Goal: Transaction & Acquisition: Purchase product/service

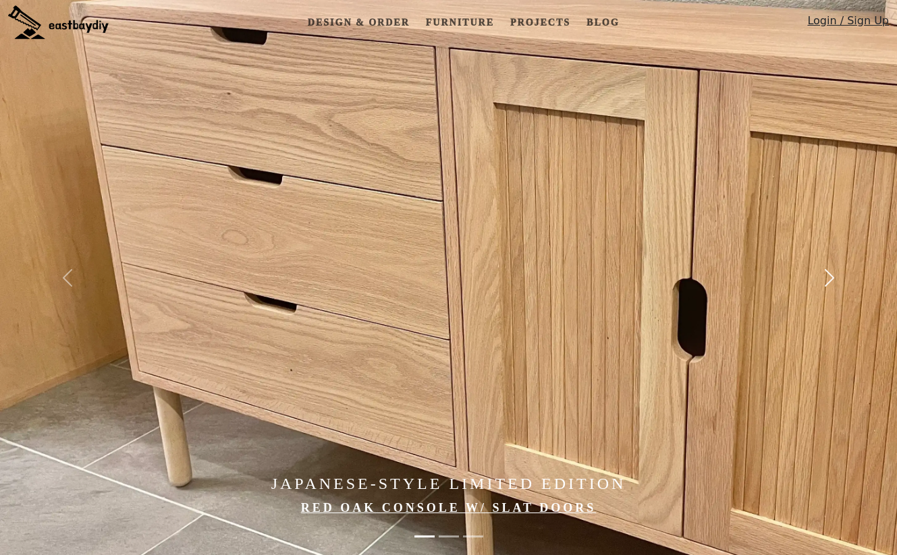
click at [831, 274] on span "button" at bounding box center [829, 278] width 22 height 22
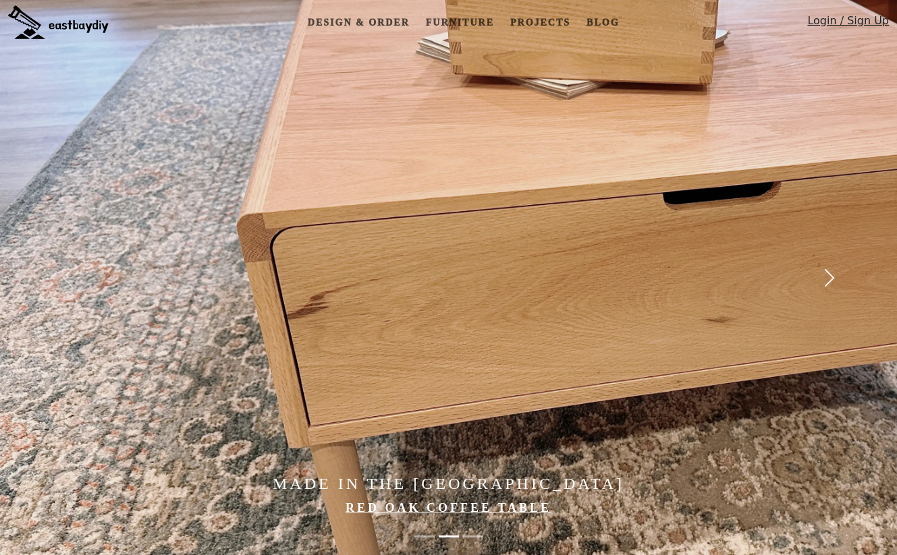
click at [831, 274] on span "button" at bounding box center [829, 278] width 22 height 22
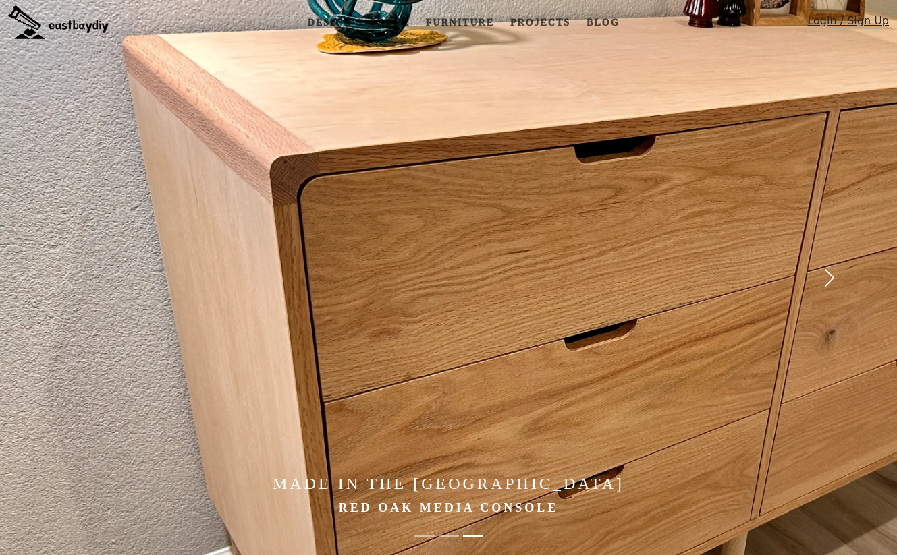
click at [831, 274] on span "button" at bounding box center [829, 278] width 22 height 22
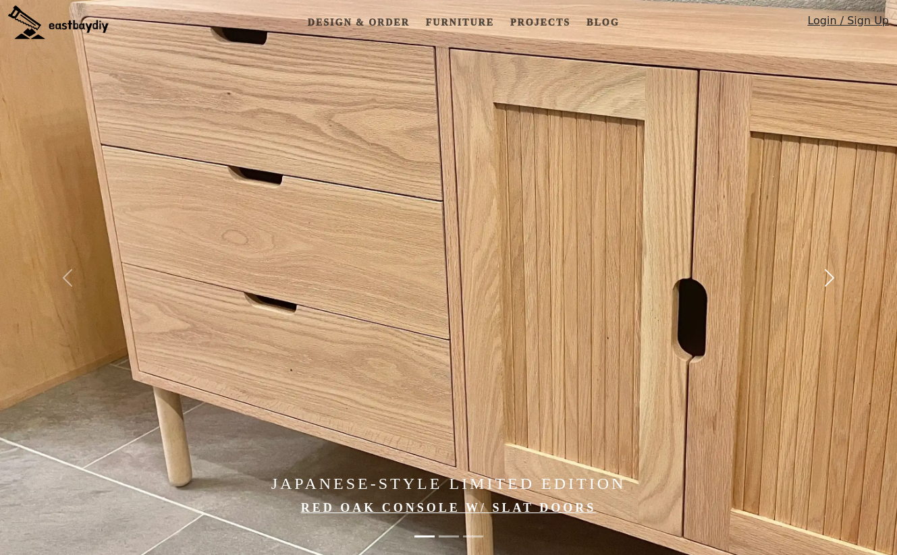
click at [831, 274] on span "button" at bounding box center [829, 278] width 22 height 22
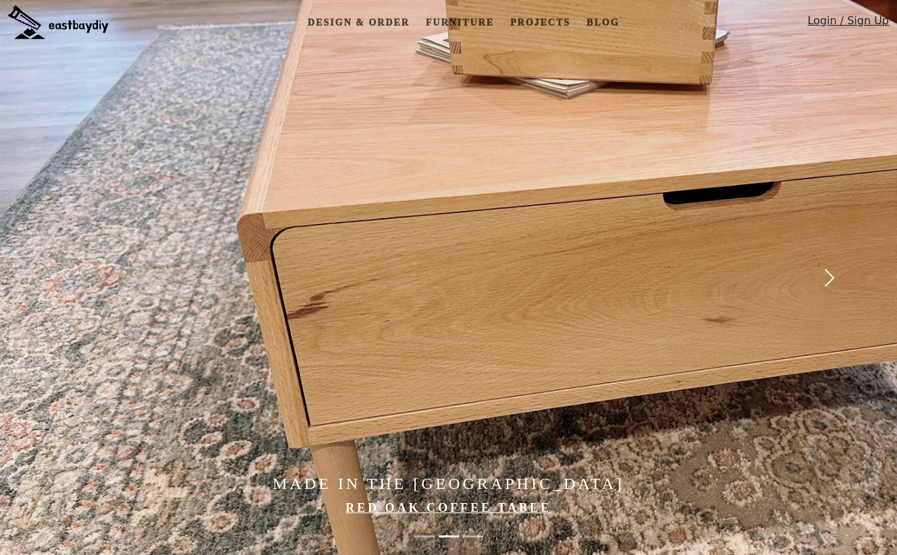
click at [831, 274] on span "button" at bounding box center [829, 278] width 22 height 22
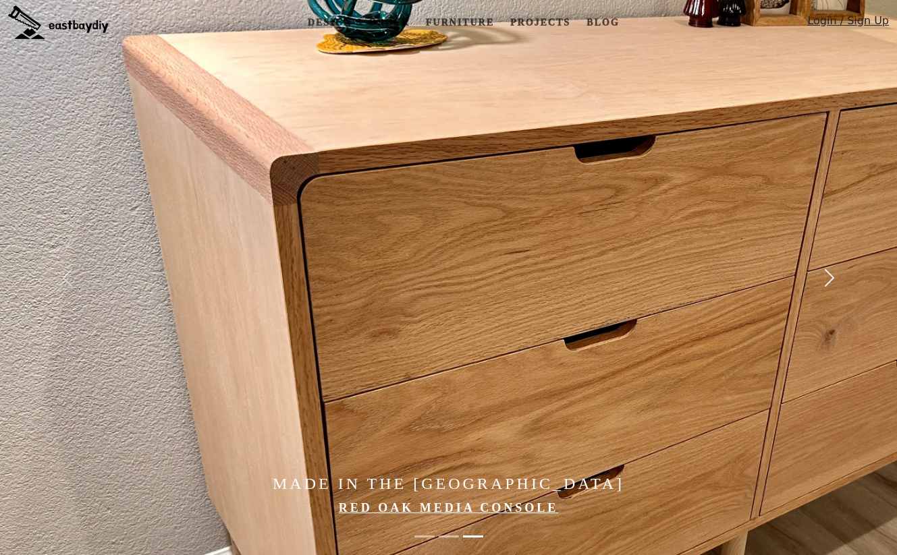
click at [831, 274] on span "button" at bounding box center [829, 278] width 22 height 22
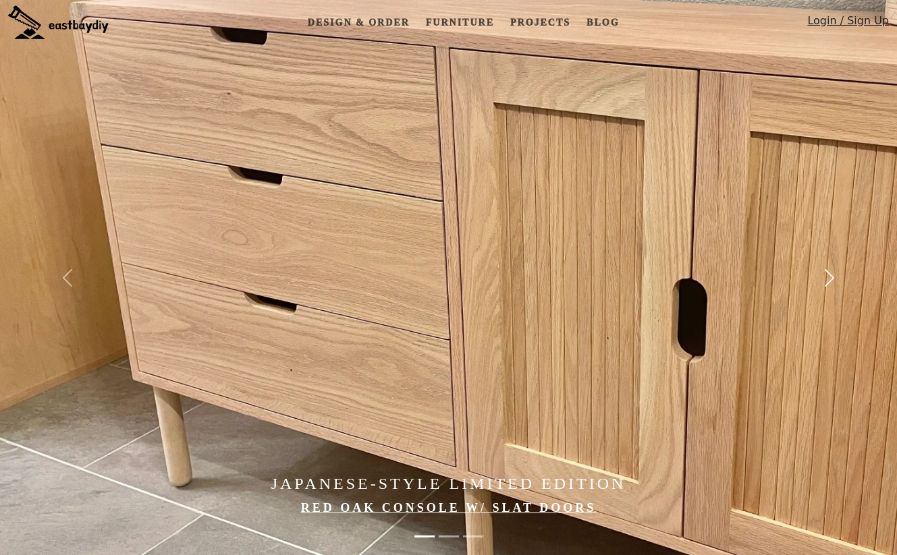
click at [831, 274] on span "button" at bounding box center [829, 278] width 22 height 22
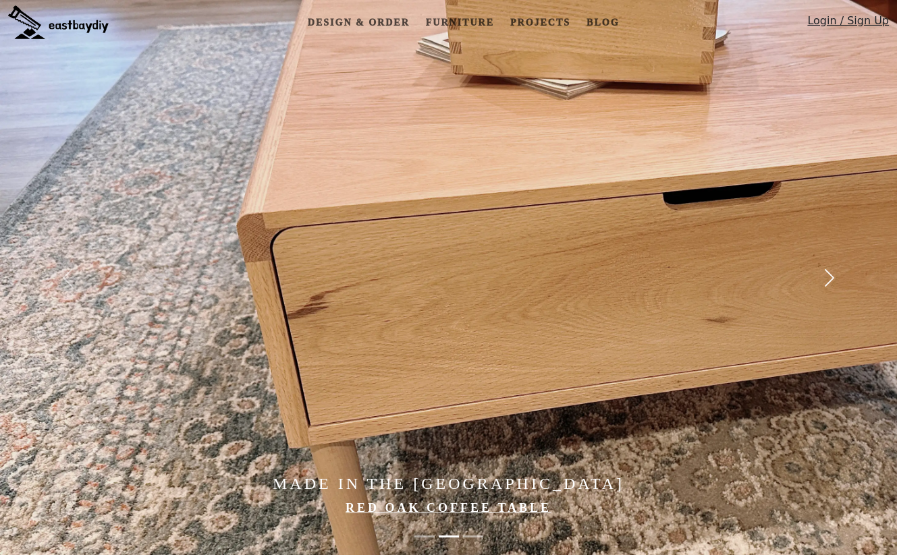
click at [831, 274] on span "button" at bounding box center [829, 278] width 22 height 22
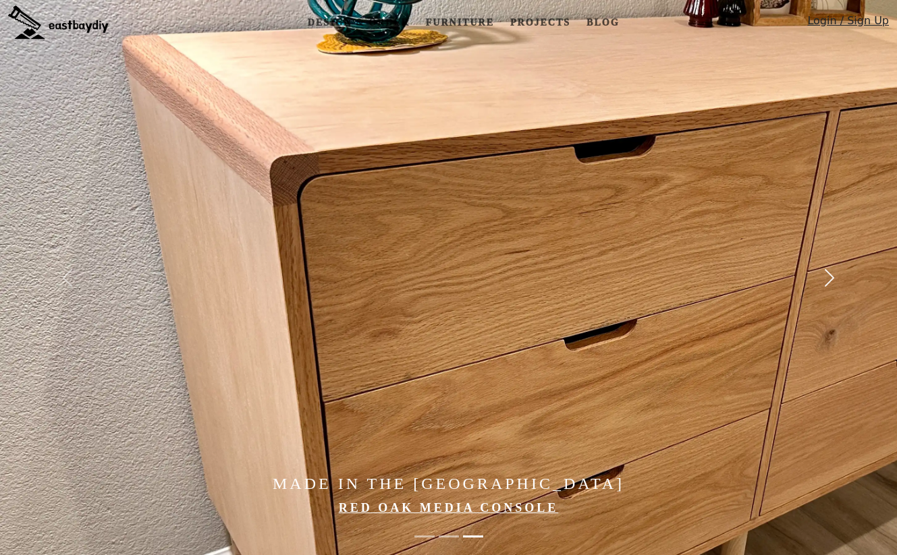
click at [831, 274] on span "button" at bounding box center [829, 278] width 22 height 22
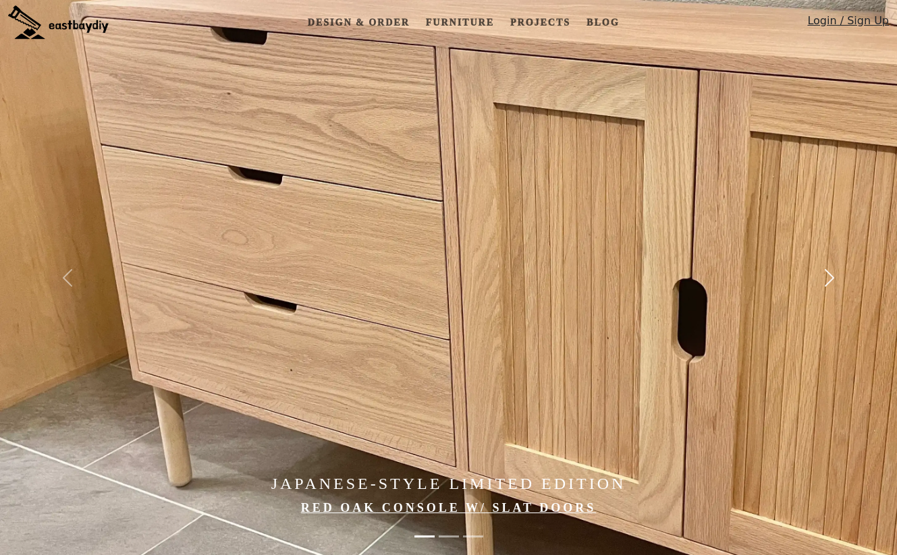
click at [831, 274] on span "button" at bounding box center [829, 278] width 22 height 22
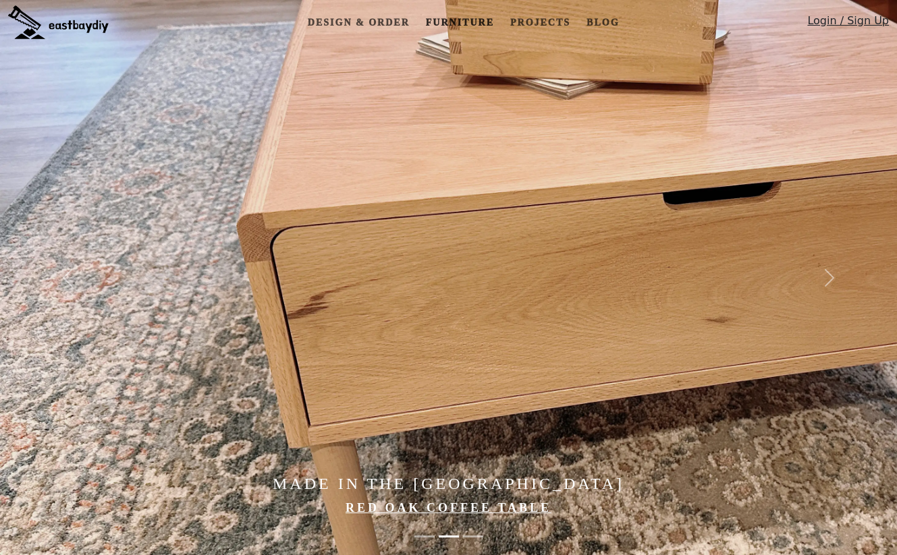
click at [446, 22] on link "Furniture" at bounding box center [459, 22] width 79 height 25
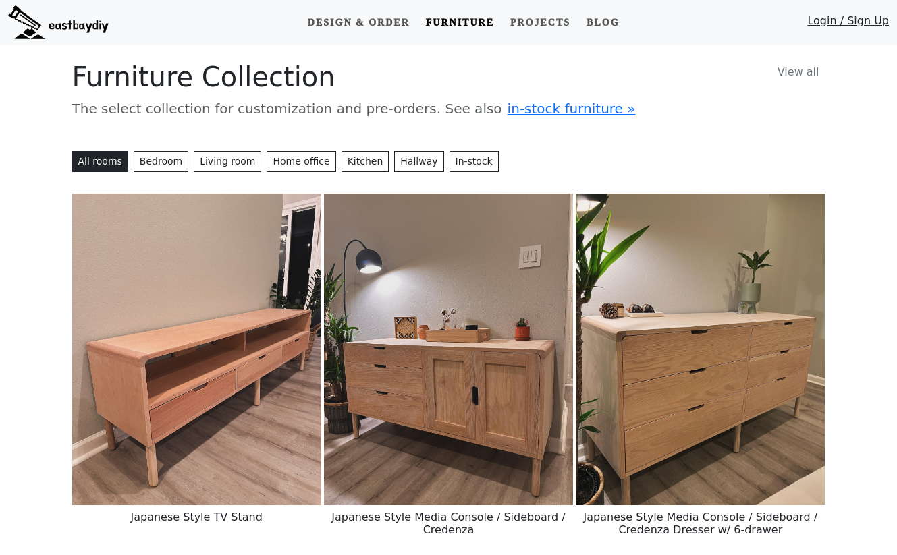
click at [447, 412] on img at bounding box center [448, 350] width 249 height 312
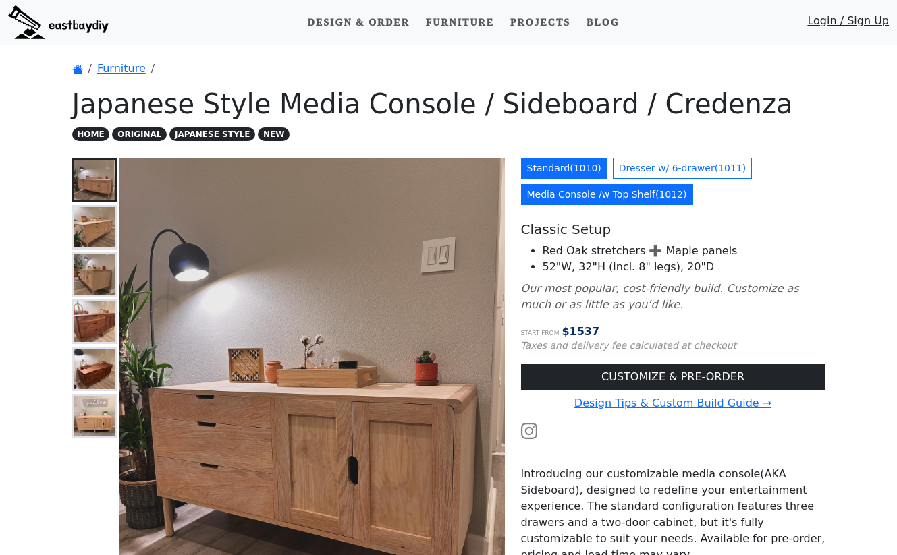
click at [538, 195] on link "Media Console /w Top Shelf ( 1012 )" at bounding box center [607, 194] width 172 height 21
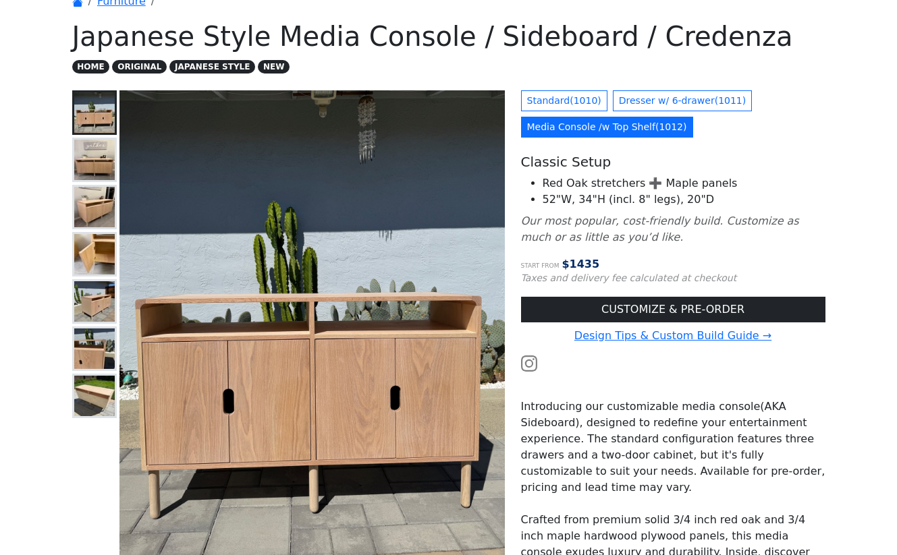
scroll to position [69, 0]
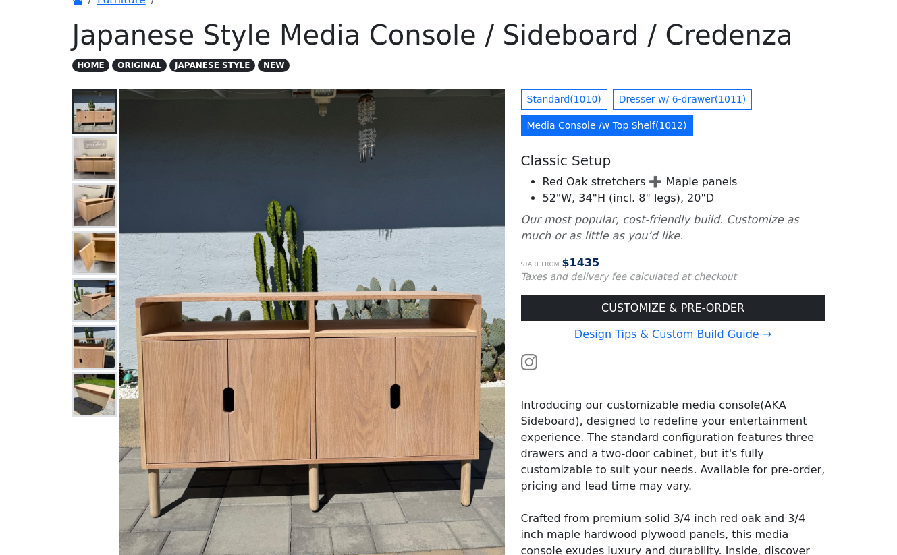
click at [100, 114] on img at bounding box center [94, 111] width 40 height 40
click at [94, 161] on img at bounding box center [94, 158] width 40 height 40
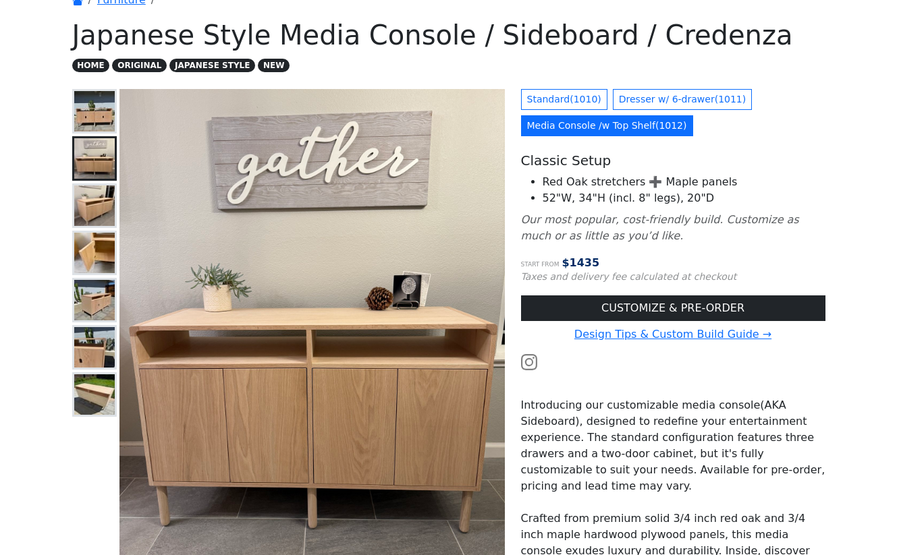
click at [94, 199] on img at bounding box center [94, 206] width 40 height 40
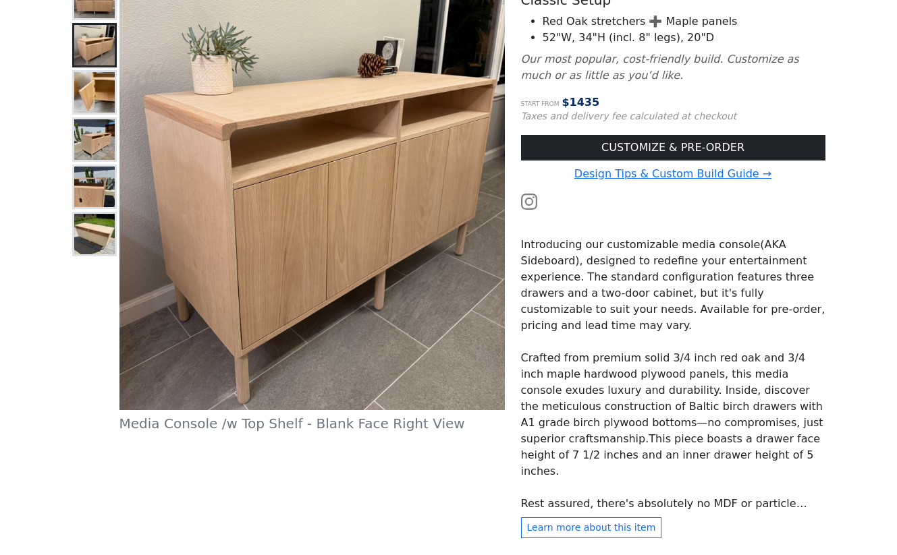
scroll to position [0, 0]
